Goal: Navigation & Orientation: Find specific page/section

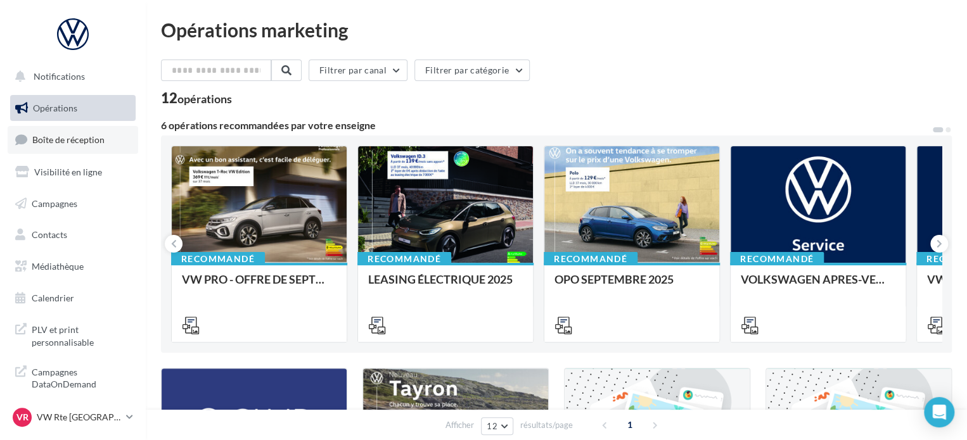
click at [58, 144] on span "Boîte de réception" at bounding box center [68, 139] width 72 height 11
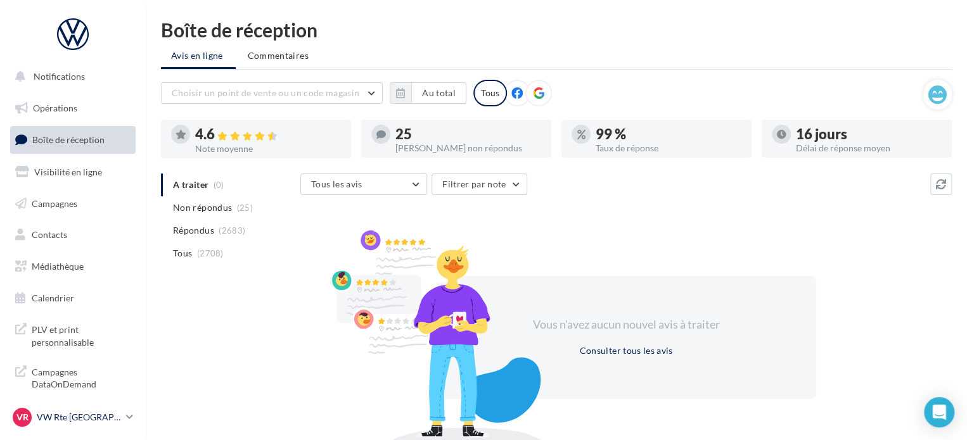
click at [77, 413] on p "VW Rte [GEOGRAPHIC_DATA]" at bounding box center [79, 417] width 84 height 13
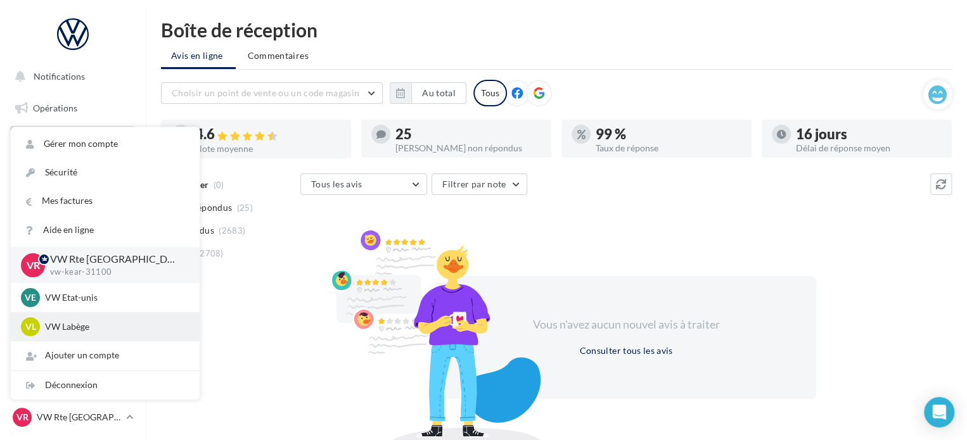
click at [91, 333] on div "VL VW Labège vw-kear-31670" at bounding box center [105, 327] width 169 height 19
